Goal: Find contact information: Find contact information

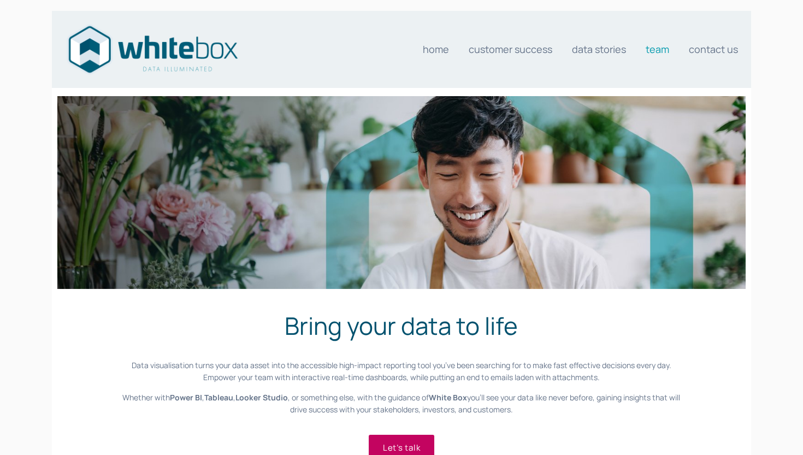
click at [660, 49] on link "Team" at bounding box center [658, 49] width 24 height 22
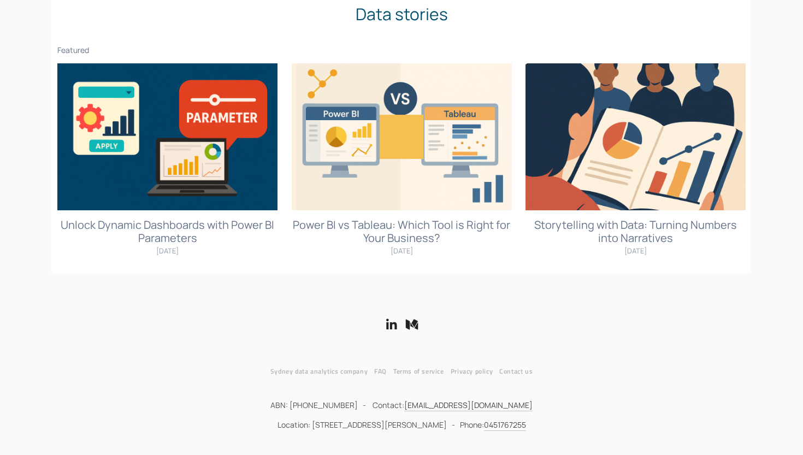
scroll to position [708, 0]
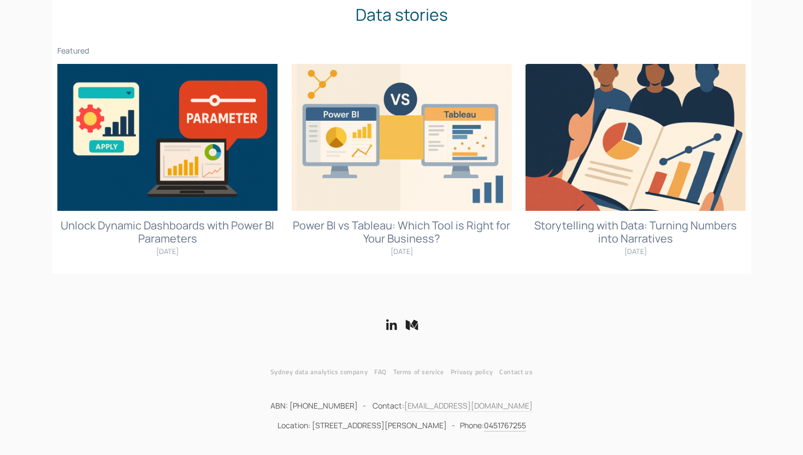
click at [498, 403] on link "[EMAIL_ADDRESS][DOMAIN_NAME]" at bounding box center [468, 406] width 128 height 11
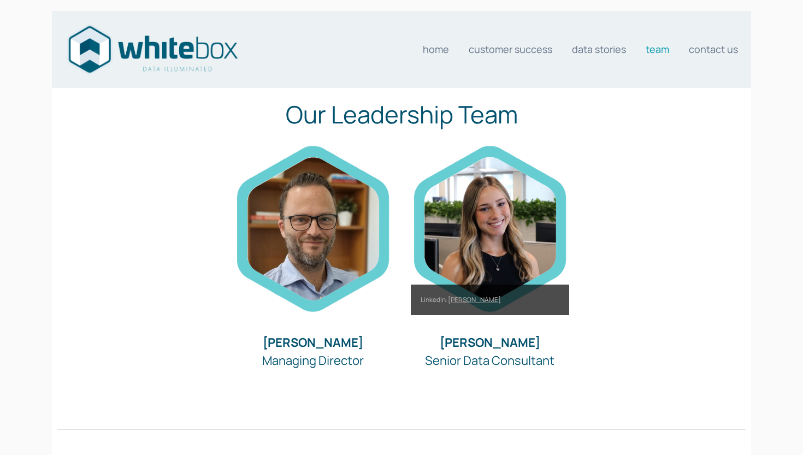
scroll to position [0, 0]
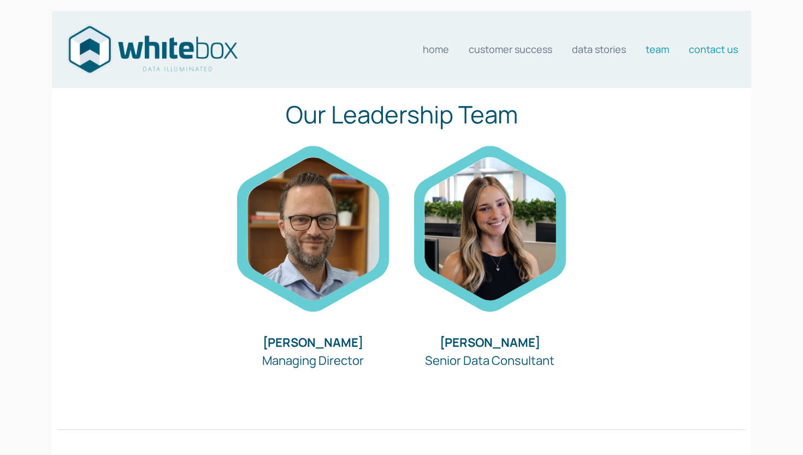
click at [708, 52] on link "Contact us" at bounding box center [713, 49] width 49 height 22
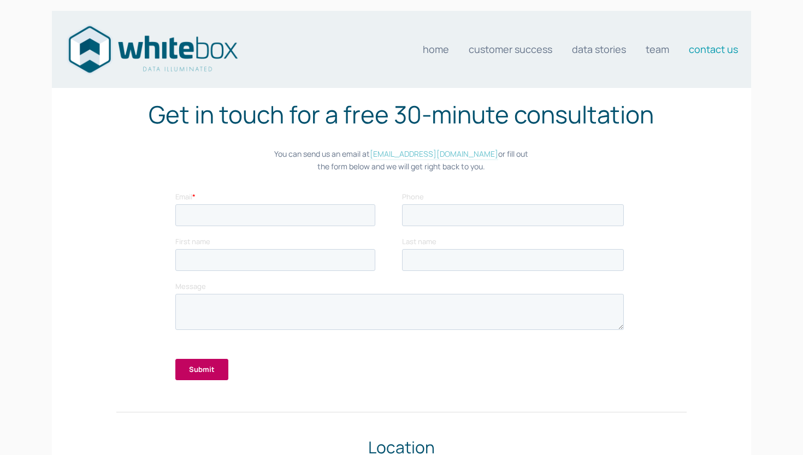
drag, startPoint x: 495, startPoint y: 158, endPoint x: 374, endPoint y: 160, distance: 120.2
click at [374, 160] on p "You can send us an email at [EMAIL_ADDRESS][DOMAIN_NAME] or fill out the form b…" at bounding box center [401, 160] width 571 height 25
copy p "[EMAIL_ADDRESS][DOMAIN_NAME]"
click at [522, 60] on link "Customer Success" at bounding box center [511, 49] width 84 height 22
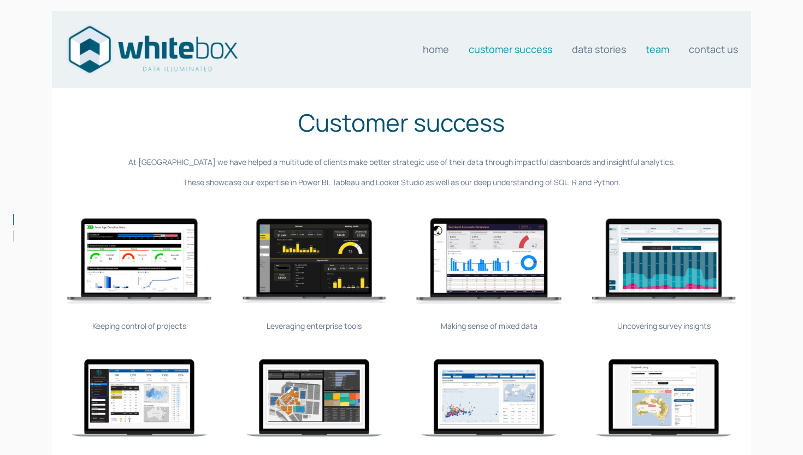
click at [655, 51] on link "Team" at bounding box center [658, 49] width 24 height 22
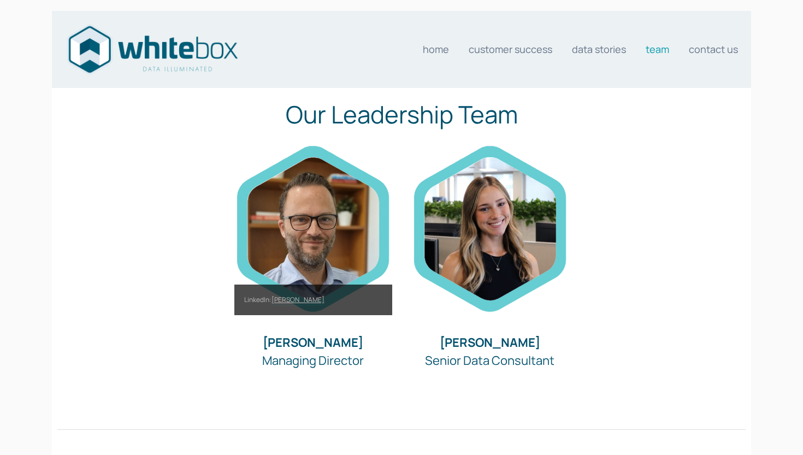
click at [317, 298] on link "[PERSON_NAME]" at bounding box center [298, 300] width 53 height 10
